Goal: Task Accomplishment & Management: Use online tool/utility

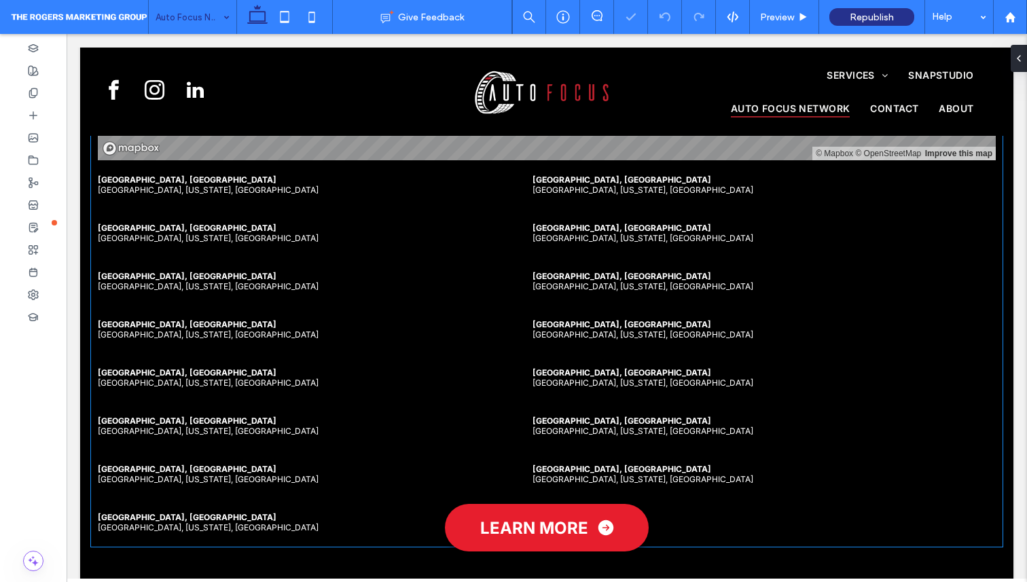
scroll to position [1684, 0]
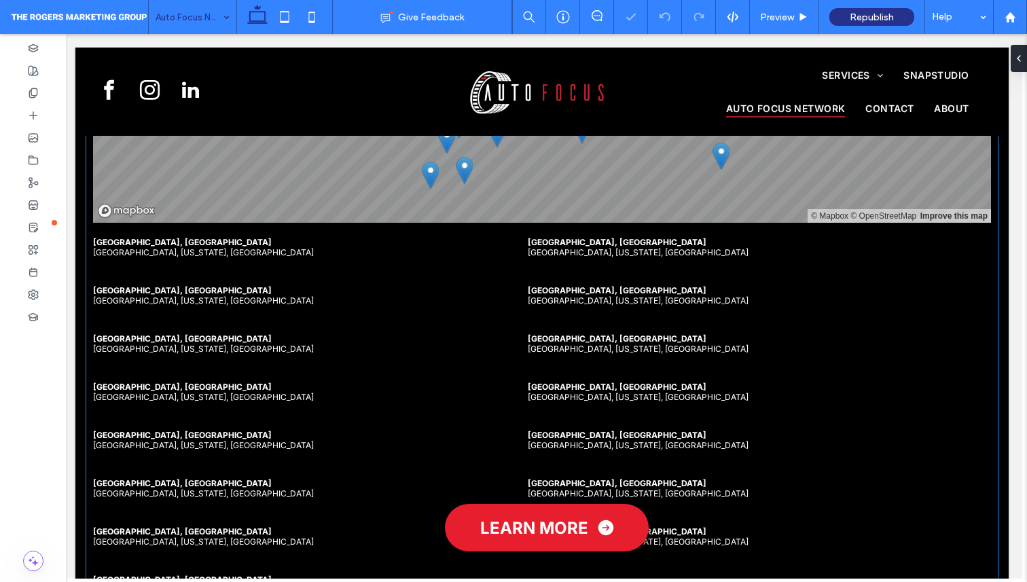
click at [346, 439] on li "San Antonio, TX San Antonio, Texas, United States" at bounding box center [308, 440] width 431 height 48
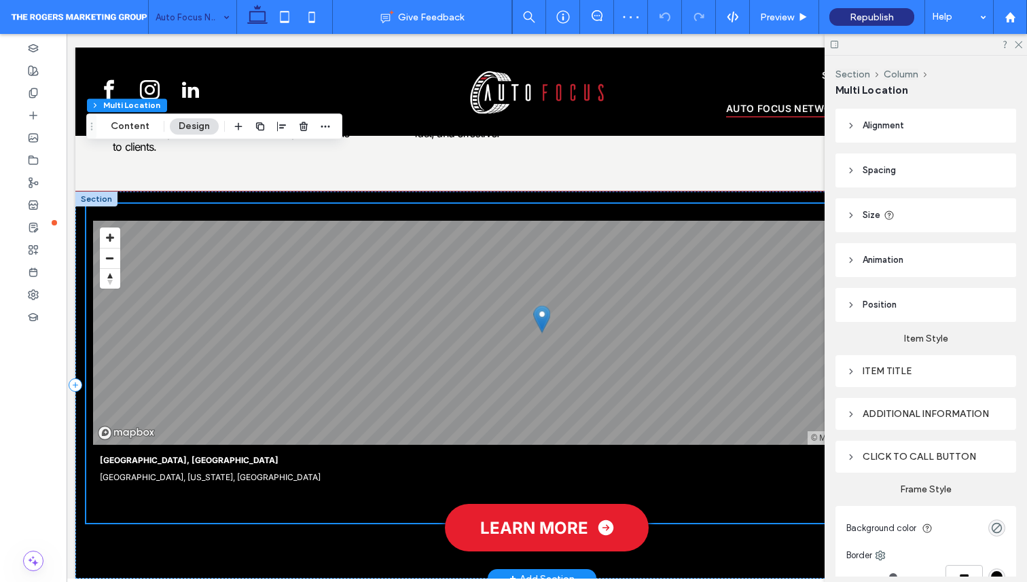
scroll to position [1454, 5]
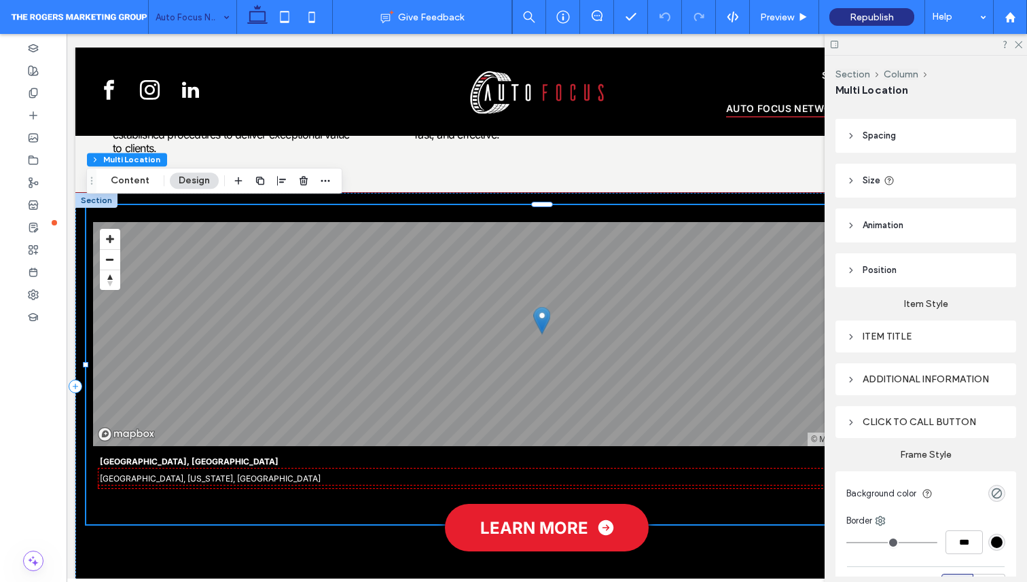
click at [908, 378] on div "Additional information" at bounding box center [925, 379] width 159 height 12
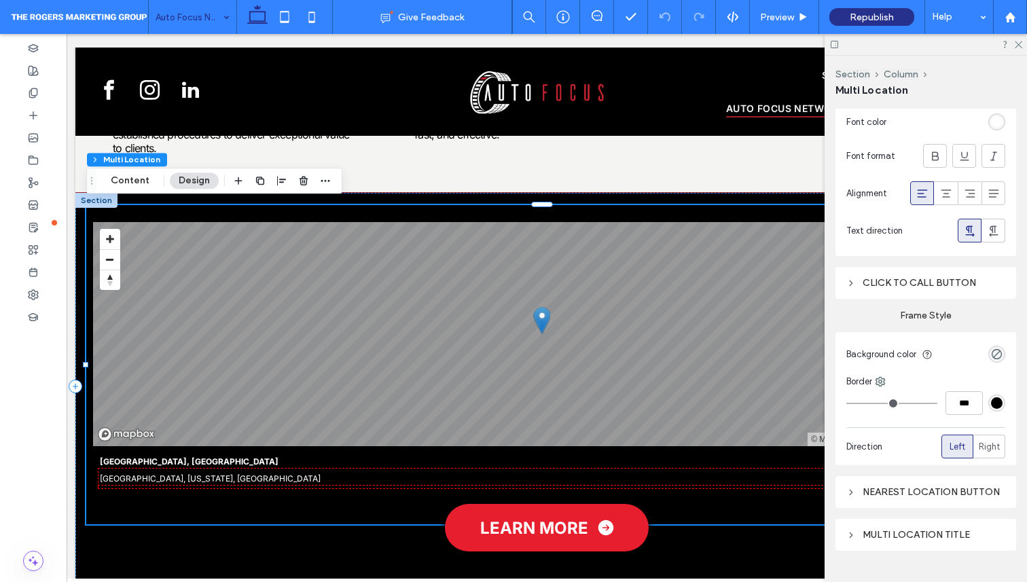
scroll to position [448, 0]
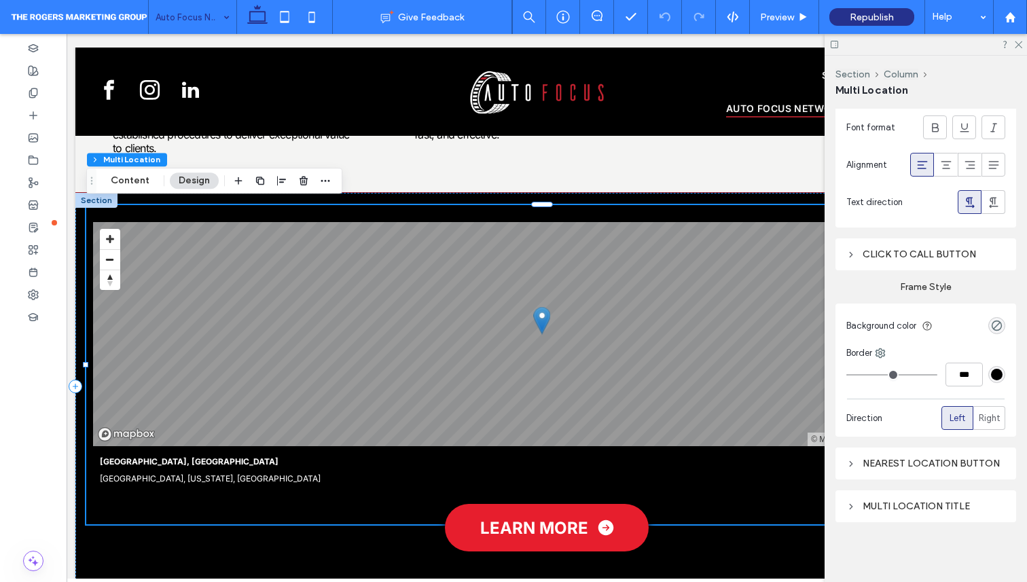
click at [915, 506] on div "Multi location title" at bounding box center [925, 506] width 159 height 12
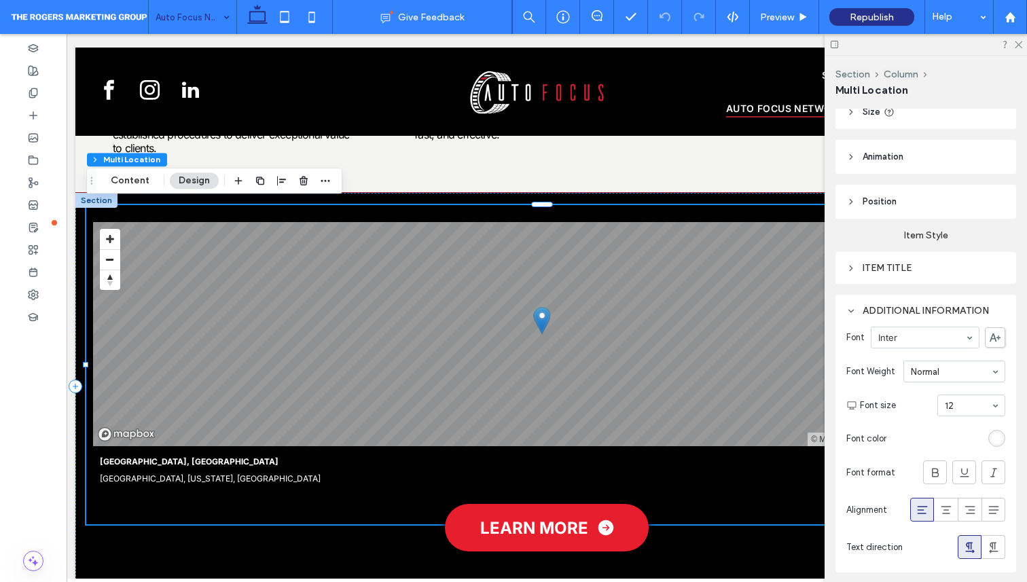
scroll to position [0, 0]
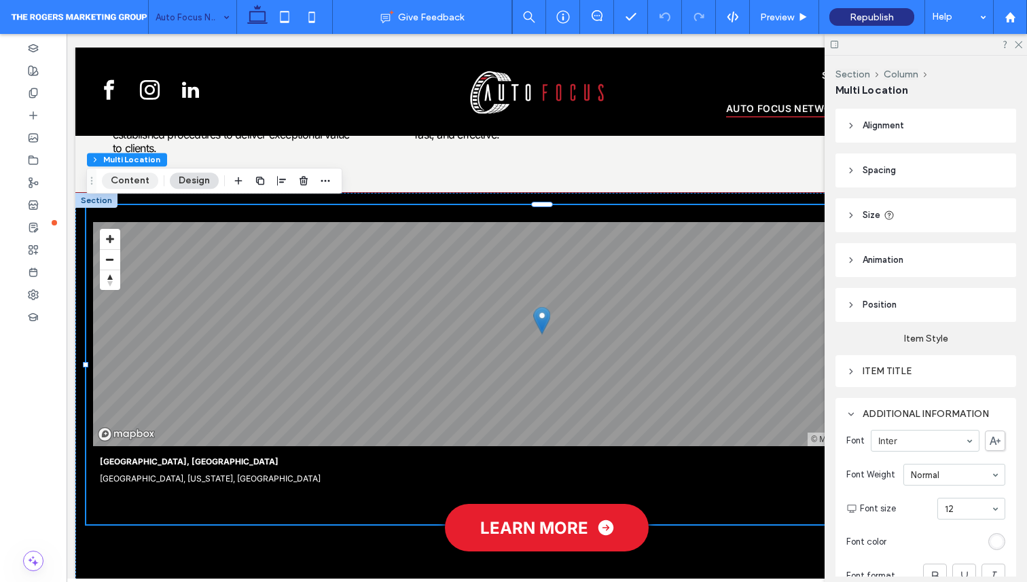
click at [136, 184] on button "Content" at bounding box center [130, 180] width 56 height 16
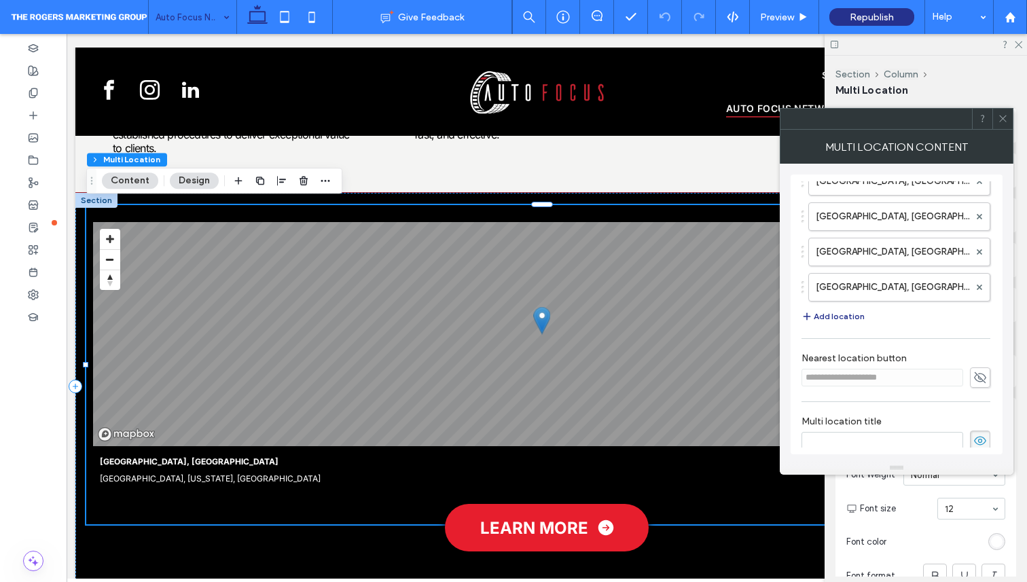
scroll to position [450, 0]
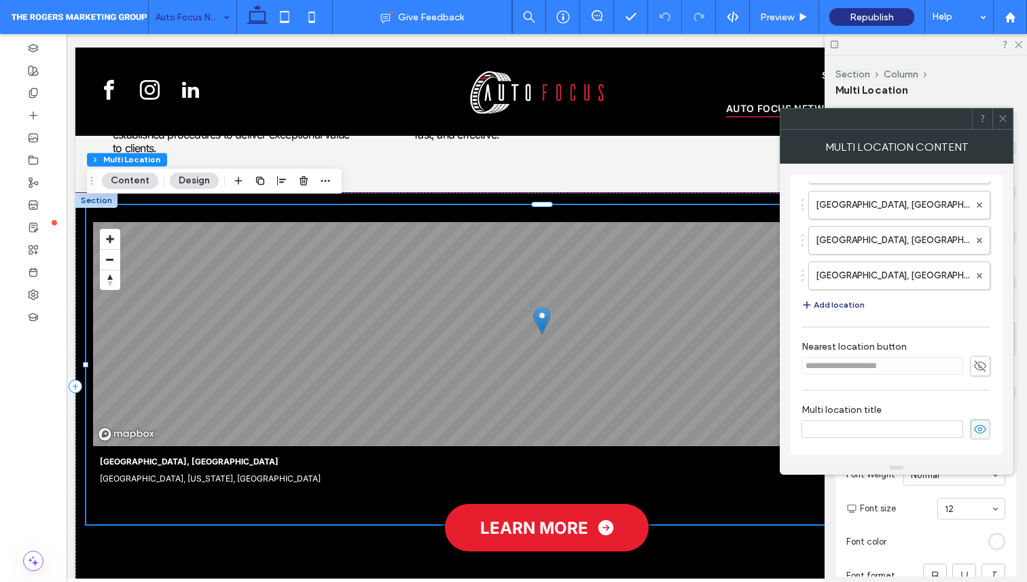
click at [998, 117] on icon at bounding box center [1003, 118] width 10 height 10
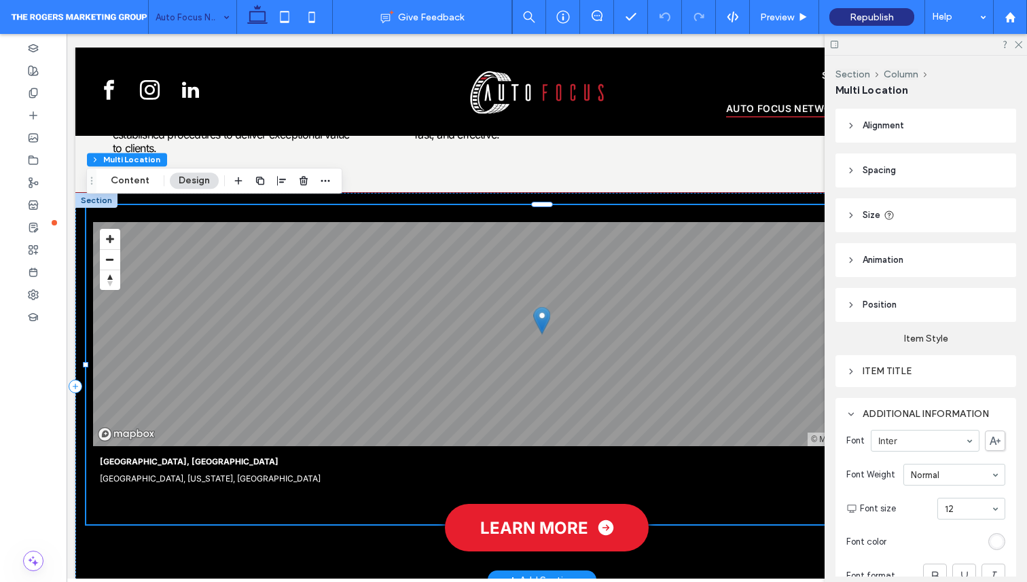
click at [140, 458] on div "[GEOGRAPHIC_DATA], [GEOGRAPHIC_DATA]" at bounding box center [542, 461] width 884 height 17
